Goal: Task Accomplishment & Management: Use online tool/utility

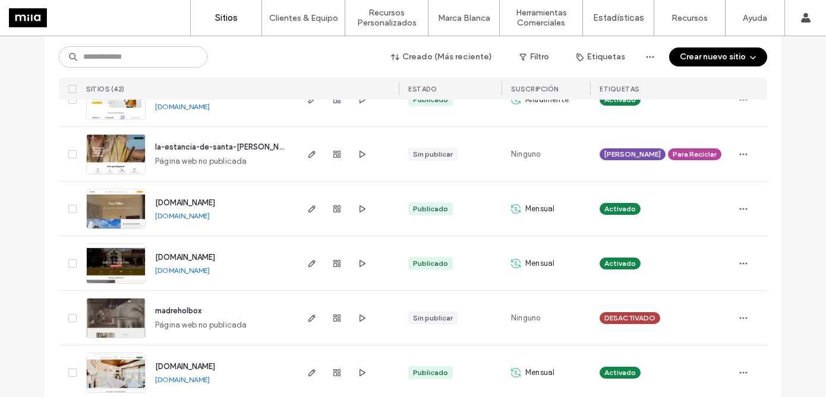
scroll to position [2146, 0]
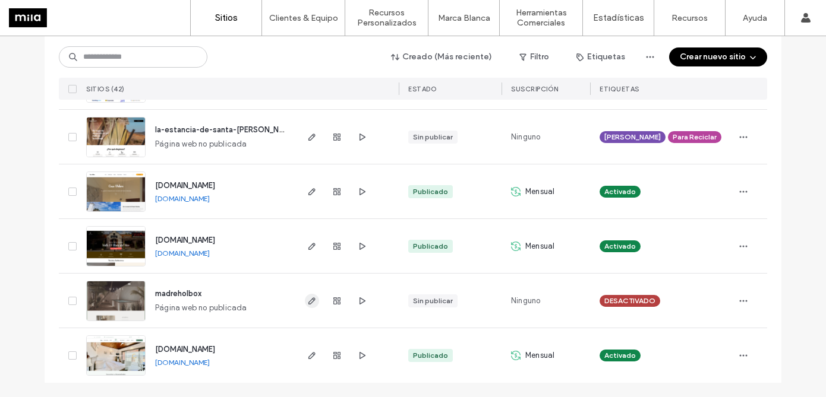
click at [307, 302] on icon "button" at bounding box center [312, 301] width 10 height 10
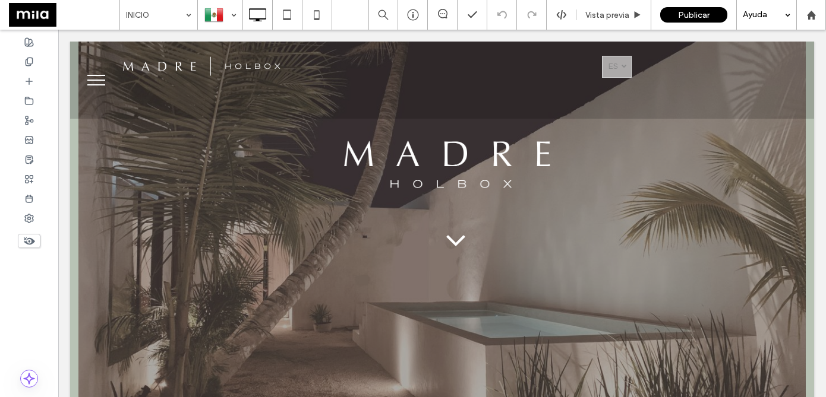
click at [750, 16] on div "Ayuda" at bounding box center [766, 15] width 59 height 30
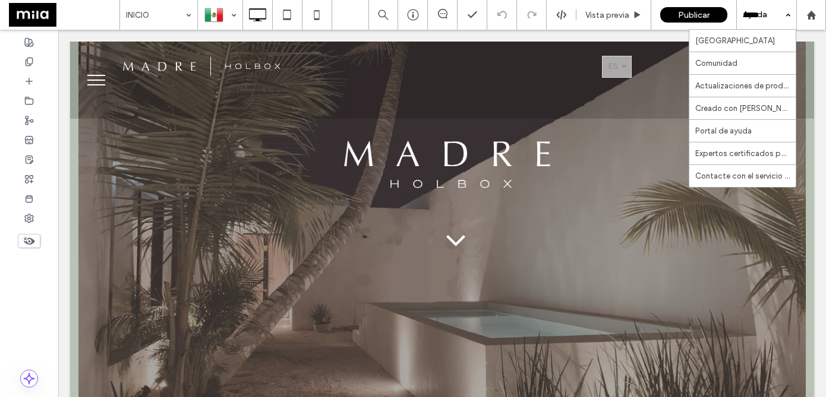
click at [749, 17] on div "Ayuda" at bounding box center [766, 15] width 59 height 30
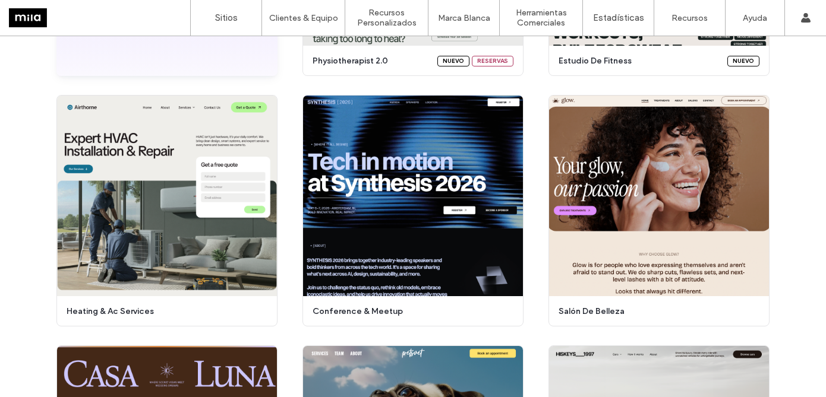
scroll to position [305, 0]
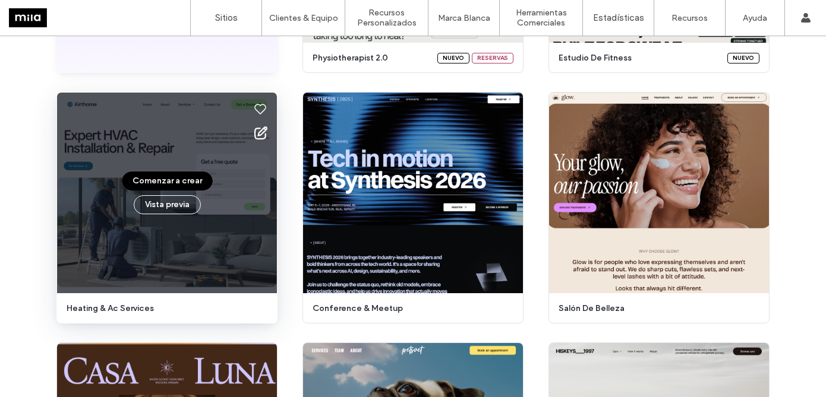
click at [158, 138] on div "Comenzar a crear Vista previa" at bounding box center [167, 193] width 220 height 201
click at [158, 200] on button "Vista previa" at bounding box center [167, 204] width 67 height 19
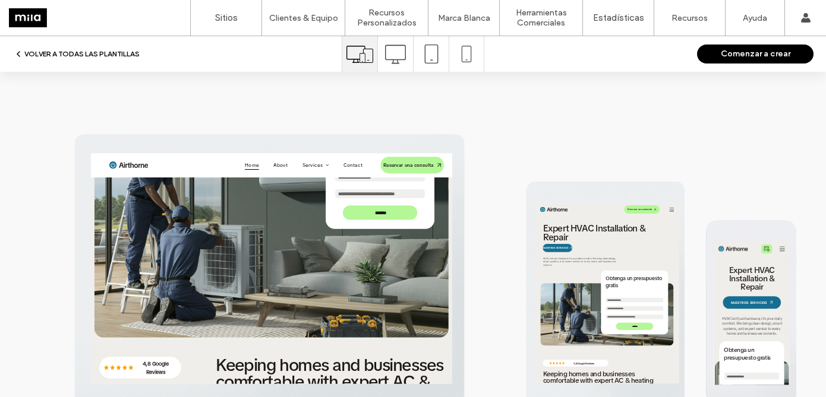
scroll to position [0, 0]
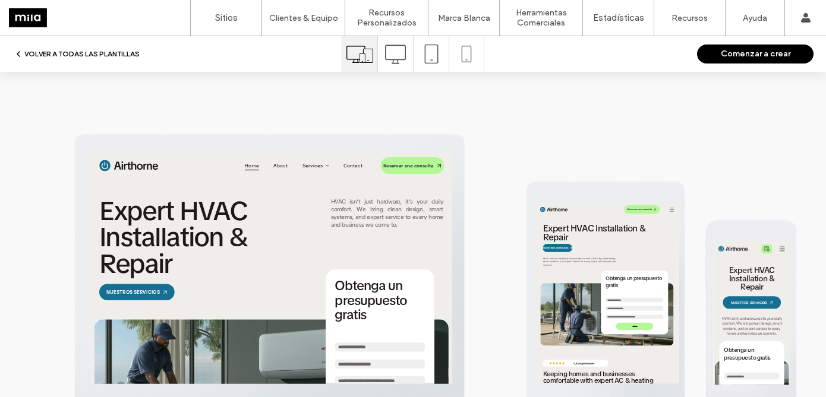
click at [209, 173] on img at bounding box center [165, 178] width 116 height 22
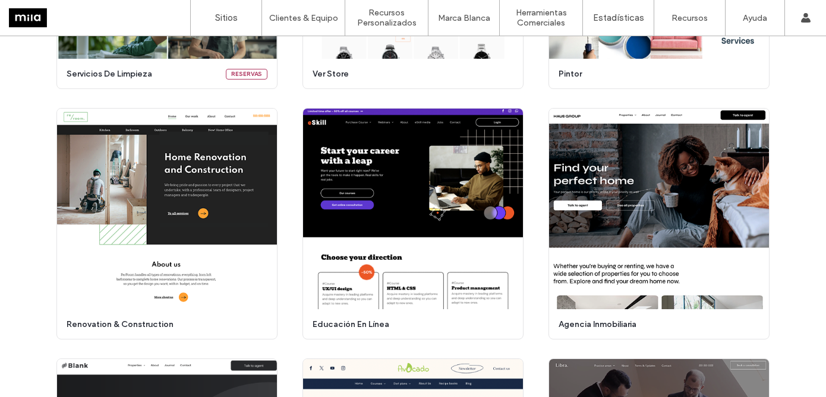
scroll to position [1551, 0]
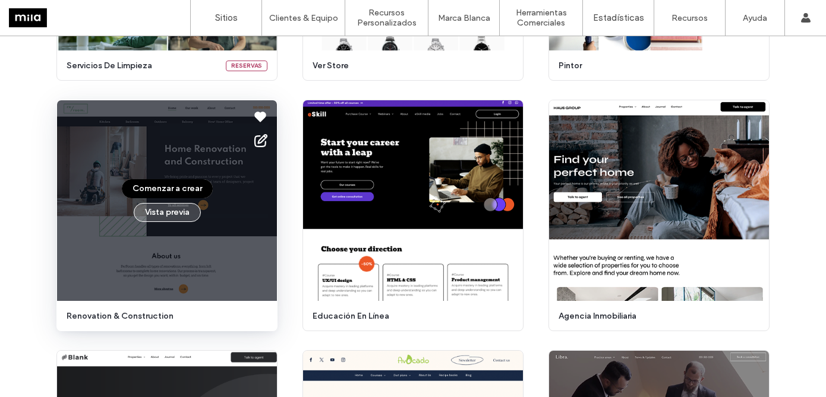
click at [179, 219] on button "Vista previa" at bounding box center [167, 212] width 67 height 19
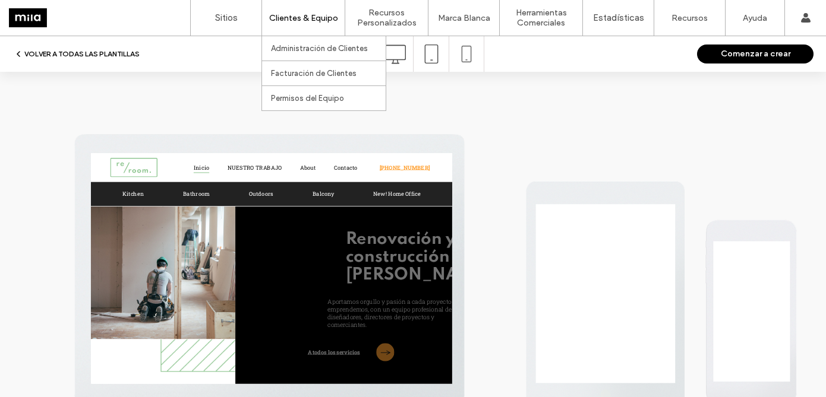
scroll to position [0, 0]
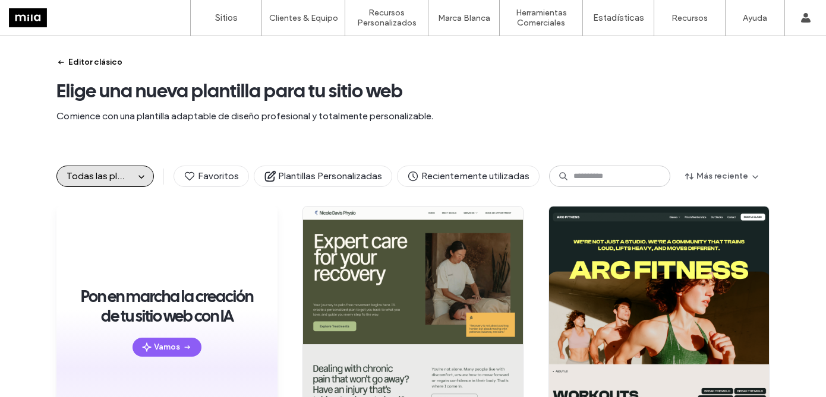
click at [95, 60] on button "Editor clásico" at bounding box center [89, 62] width 66 height 19
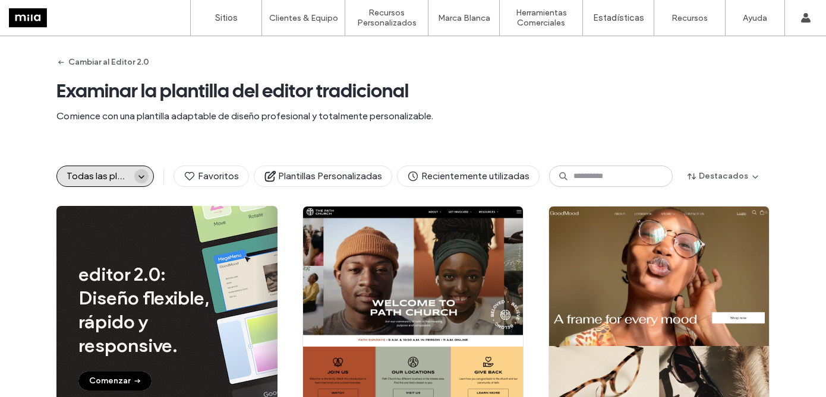
click at [143, 175] on span "button" at bounding box center [141, 176] width 14 height 14
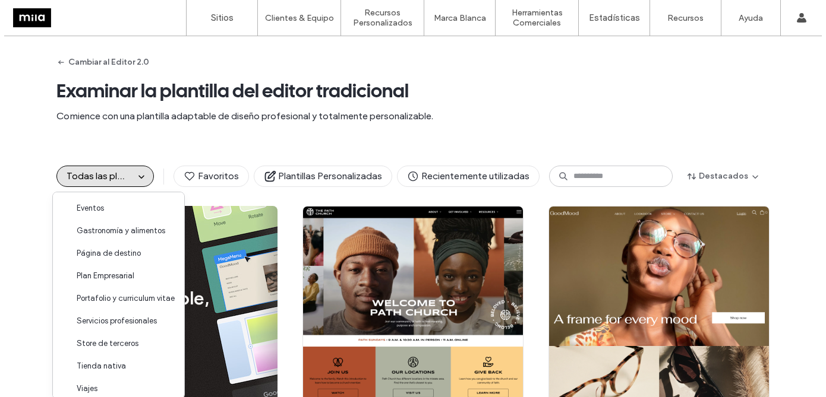
scroll to position [119, 0]
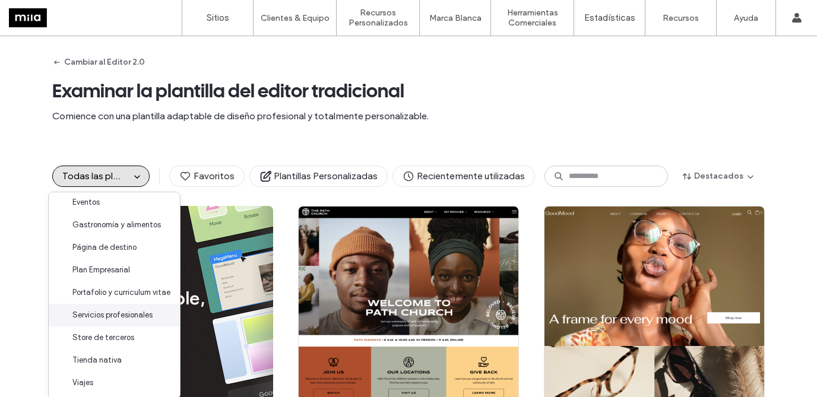
click at [125, 310] on span "Servicios profesionales" at bounding box center [112, 316] width 80 height 12
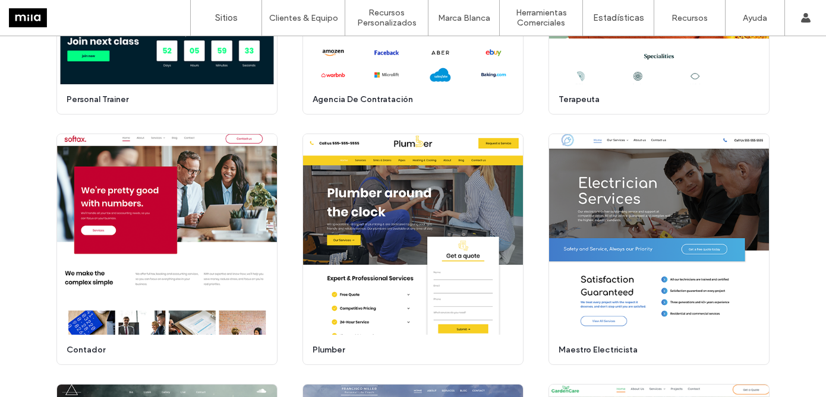
scroll to position [1017, 0]
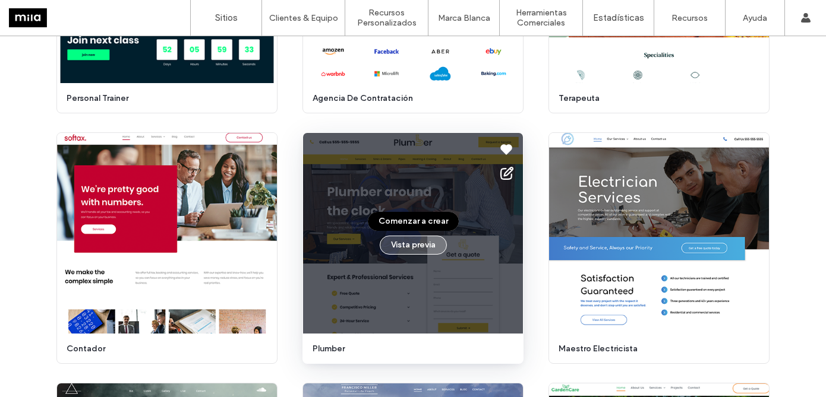
click at [421, 245] on button "Vista previa" at bounding box center [413, 245] width 67 height 19
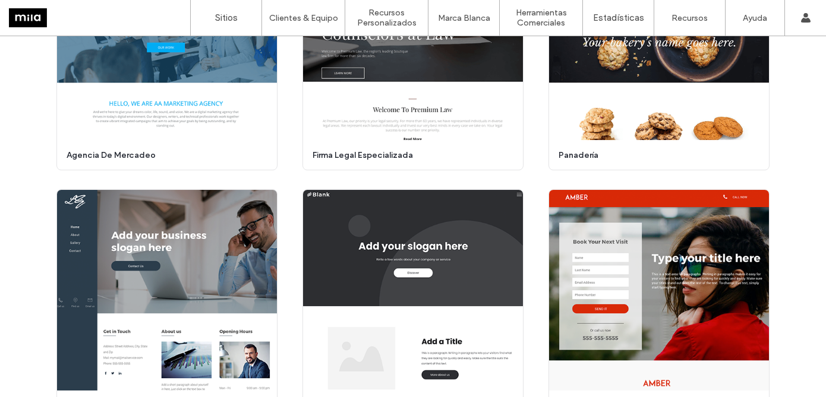
scroll to position [7483, 0]
